Goal: Check status: Check status

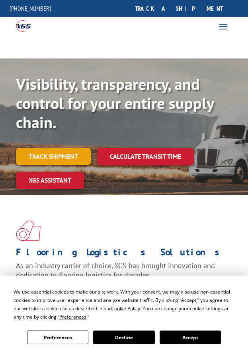
click at [64, 153] on link "Track shipment" at bounding box center [53, 156] width 75 height 17
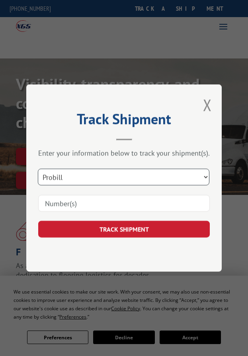
drag, startPoint x: 94, startPoint y: 176, endPoint x: 93, endPoint y: 184, distance: 8.1
click at [94, 176] on select "Select category... Probill BOL PO" at bounding box center [123, 176] width 171 height 17
select select "bol"
click at [39, 168] on select "Select category... Probill BOL PO" at bounding box center [123, 176] width 171 height 17
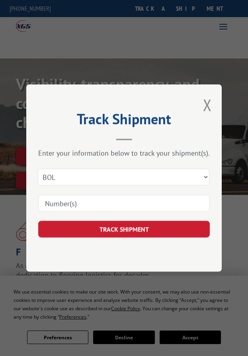
click at [78, 209] on input at bounding box center [123, 203] width 171 height 17
paste input "866812"
type input "866812"
click button "TRACK SHIPMENT" at bounding box center [123, 229] width 171 height 17
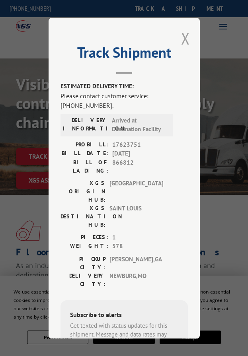
click at [185, 33] on button "Close modal" at bounding box center [185, 38] width 9 height 21
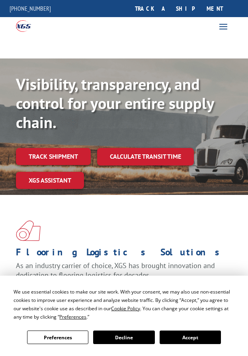
drag, startPoint x: 159, startPoint y: 1, endPoint x: 112, endPoint y: 2, distance: 47.3
click at [112, 2] on div "[PHONE_NUMBER] request a quote track a shipment Create a BOL Request a pickup C…" at bounding box center [124, 8] width 248 height 17
drag, startPoint x: 90, startPoint y: 3, endPoint x: 14, endPoint y: 41, distance: 85.5
click at [14, 41] on div at bounding box center [124, 46] width 248 height 24
